Goal: Task Accomplishment & Management: Complete application form

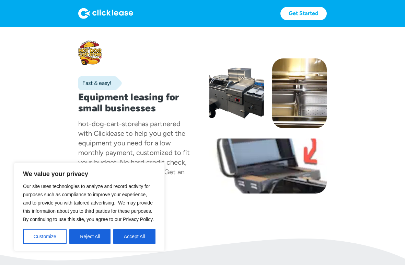
click at [101, 83] on div "Fast & easy!" at bounding box center [94, 83] width 33 height 7
click at [105, 89] on div "Fast & easy!" at bounding box center [100, 83] width 44 height 14
click at [303, 17] on link "Get Started" at bounding box center [303, 13] width 46 height 13
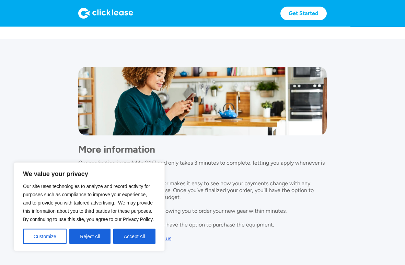
scroll to position [539, 0]
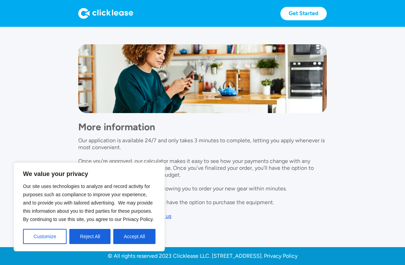
click at [100, 237] on button "Reject All" at bounding box center [89, 235] width 41 height 15
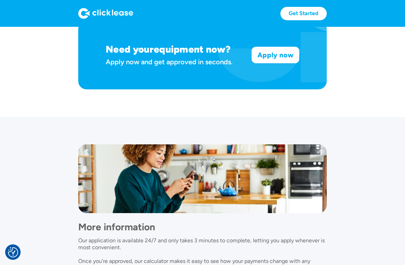
scroll to position [397, 0]
